Goal: Navigation & Orientation: Find specific page/section

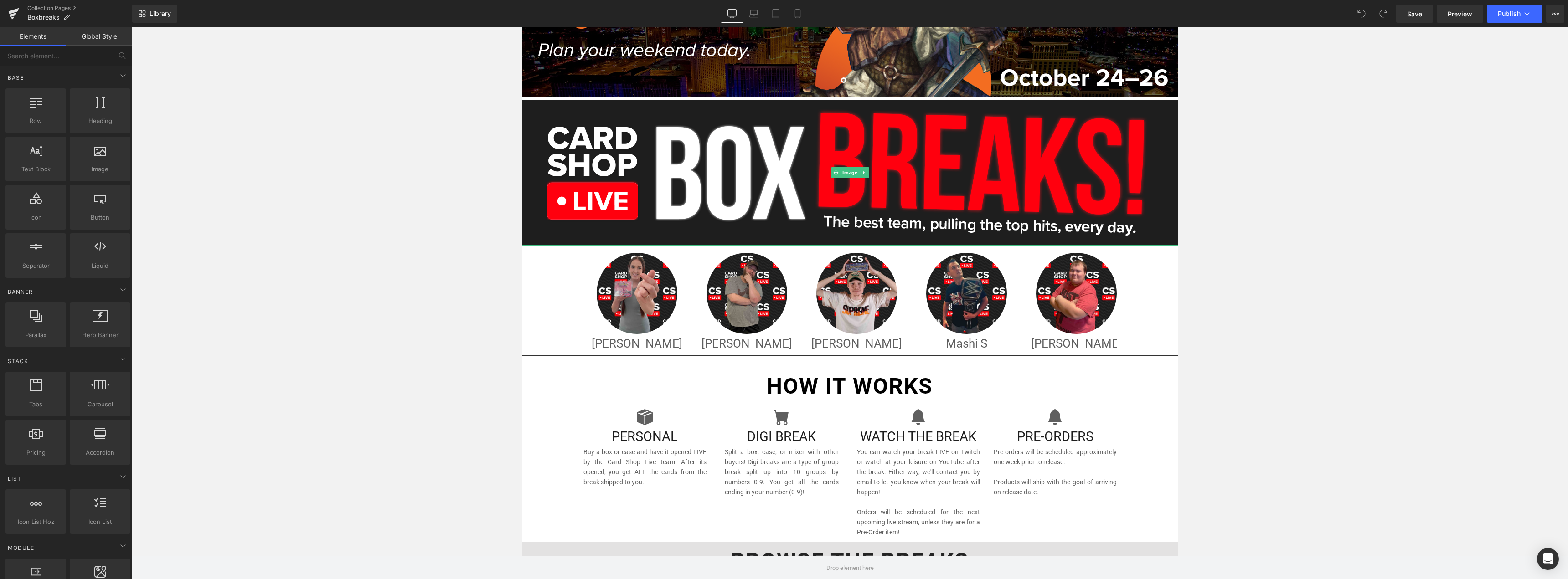
scroll to position [273, 0]
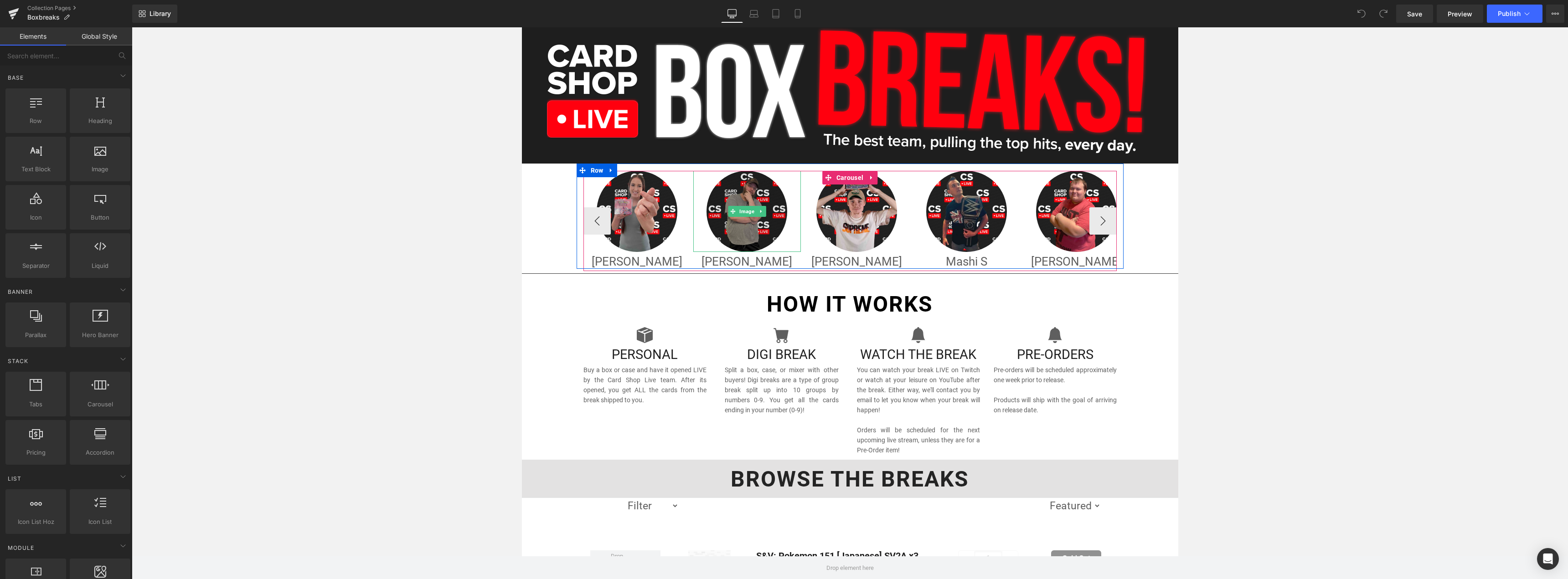
click at [774, 212] on img at bounding box center [747, 211] width 81 height 81
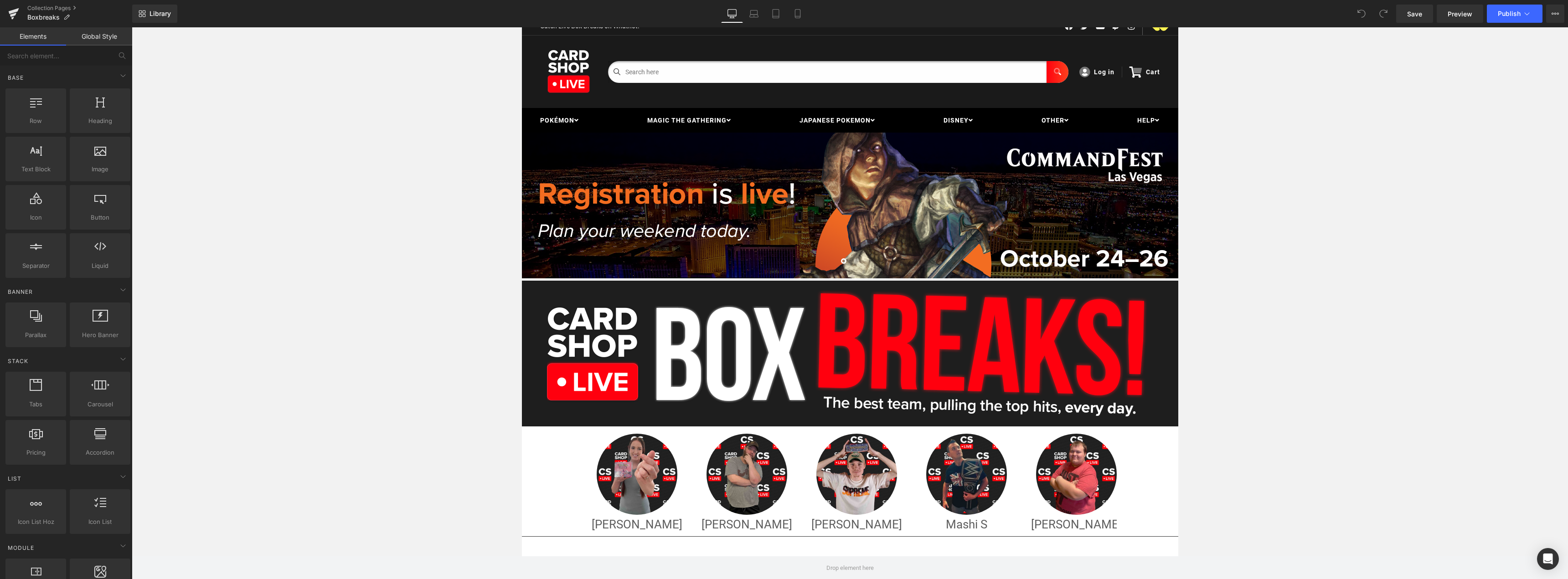
scroll to position [0, 0]
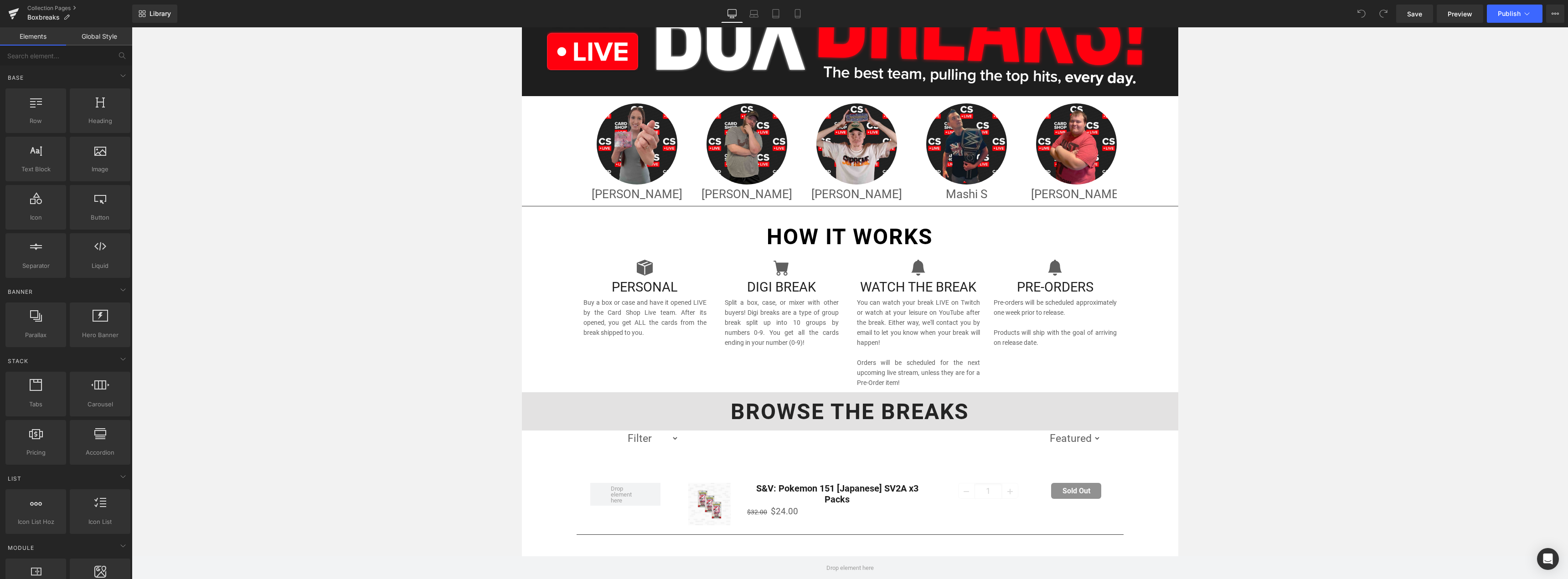
scroll to position [364, 0]
